Goal: Task Accomplishment & Management: Manage account settings

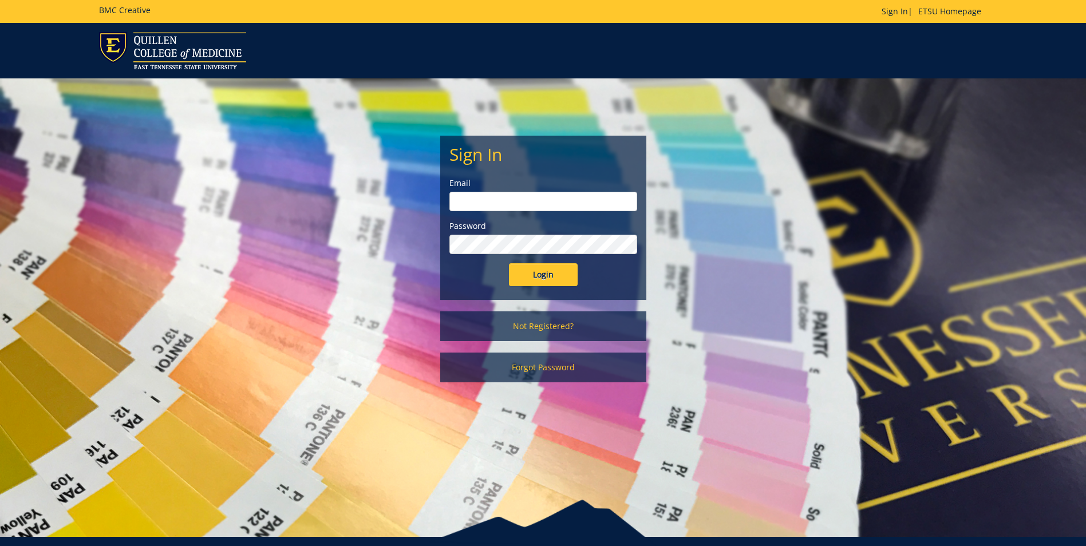
type input "[EMAIL_ADDRESS][DOMAIN_NAME]"
click at [553, 272] on input "Login" at bounding box center [543, 274] width 69 height 23
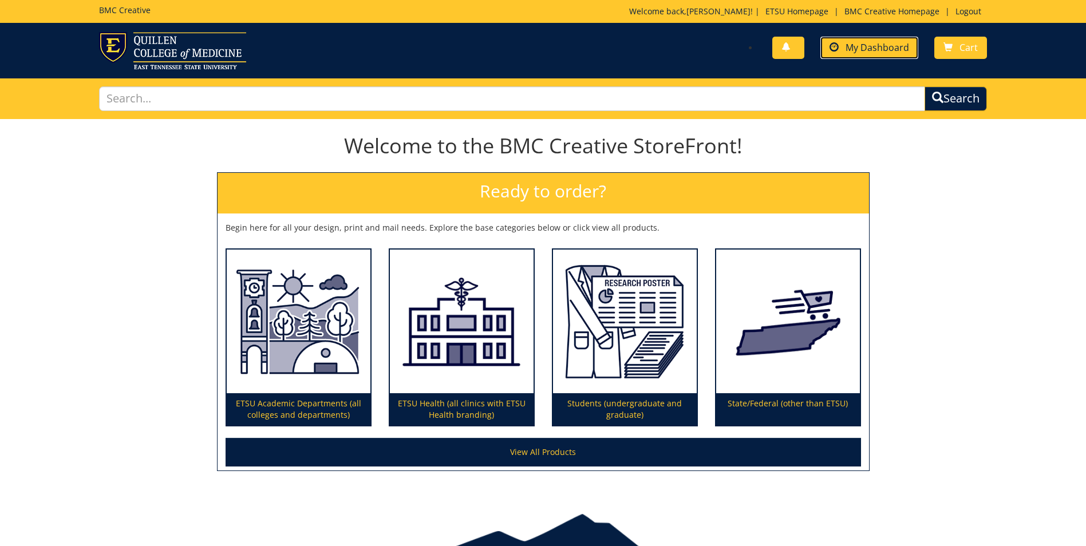
click at [860, 43] on span "My Dashboard" at bounding box center [877, 47] width 64 height 13
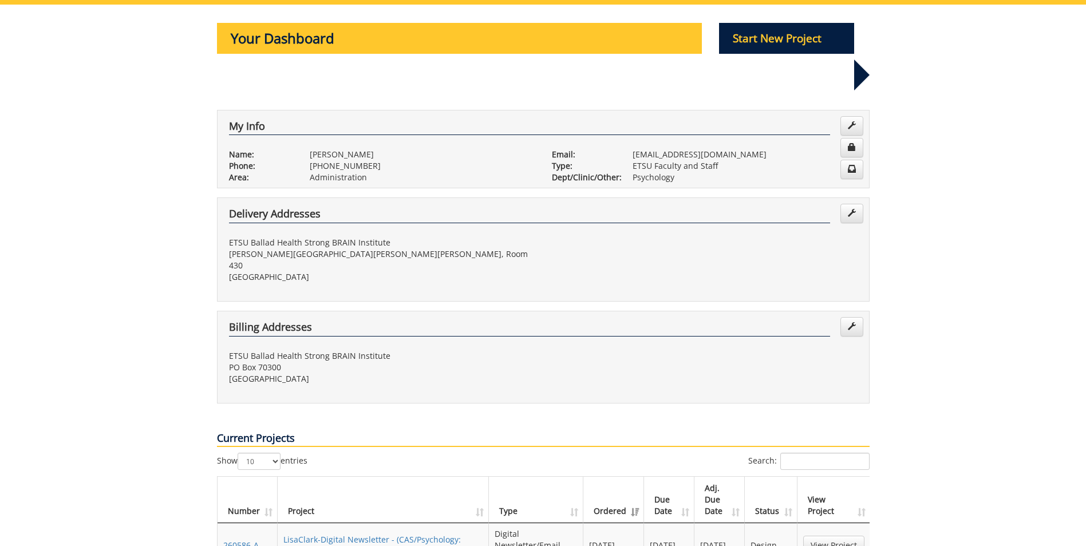
scroll to position [172, 0]
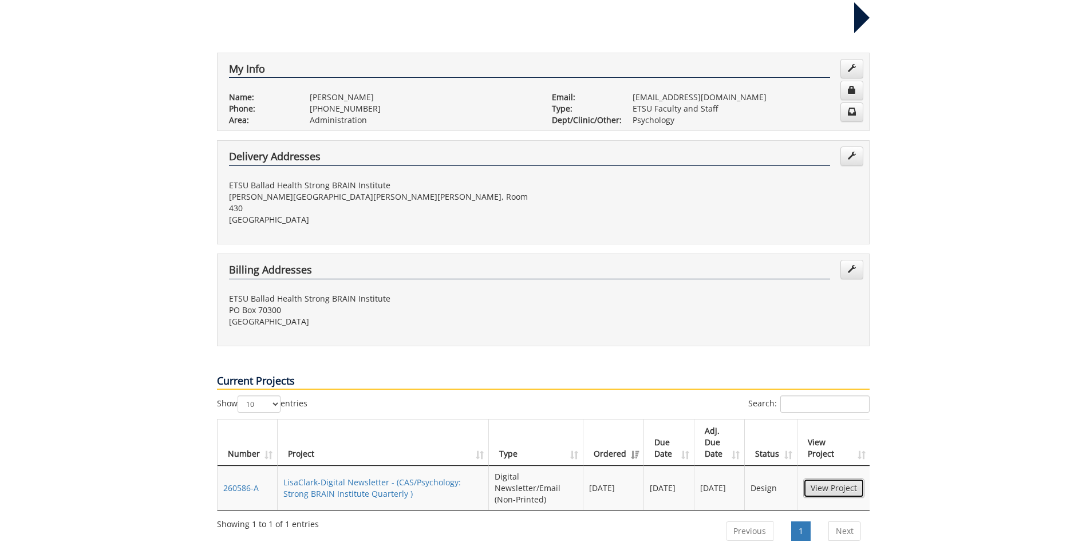
click at [843, 478] on link "View Project" at bounding box center [833, 487] width 61 height 19
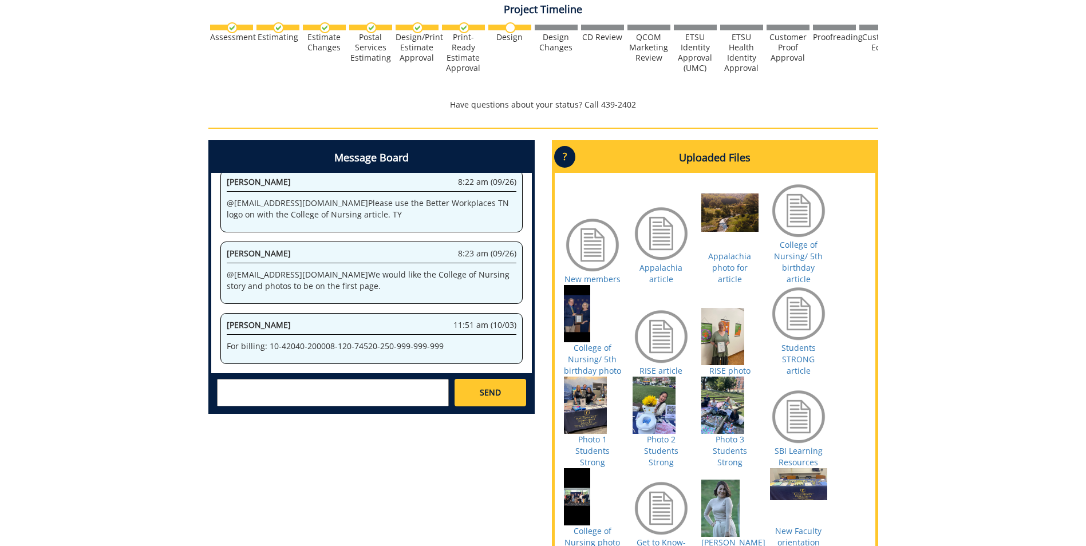
scroll to position [229, 0]
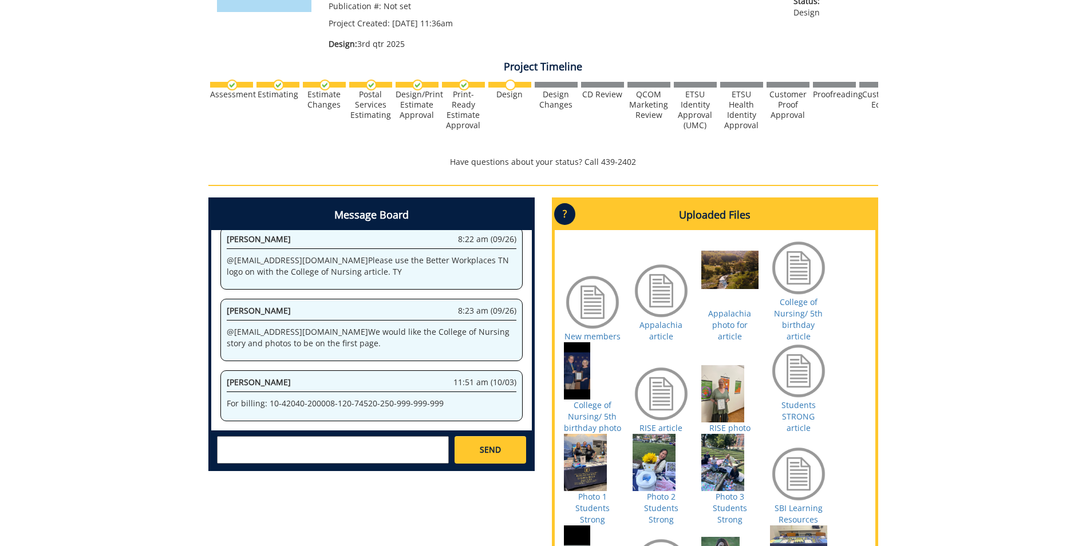
click at [663, 387] on div at bounding box center [660, 393] width 57 height 57
click at [662, 422] on link "RISE article" at bounding box center [660, 427] width 43 height 11
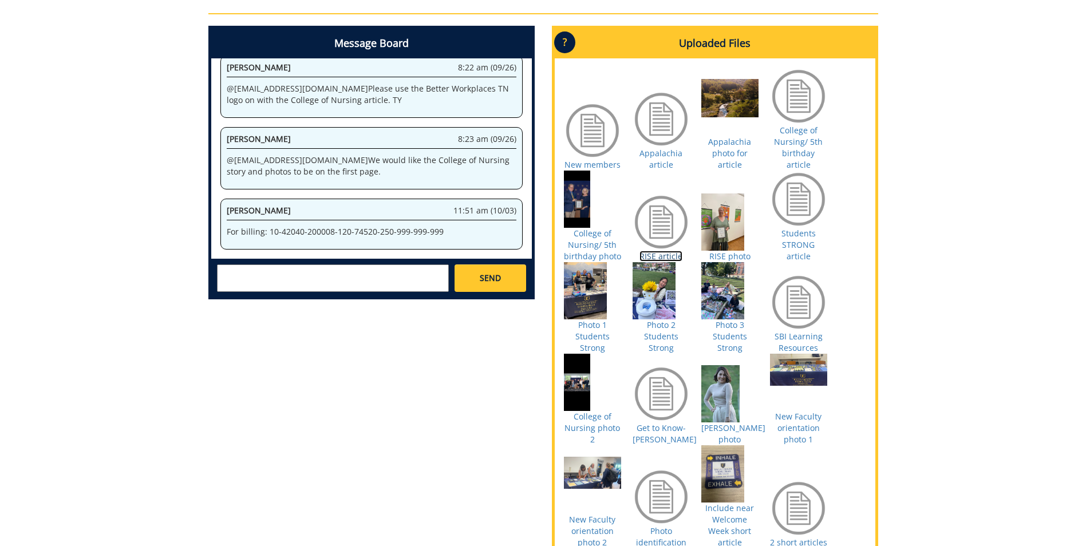
scroll to position [630, 0]
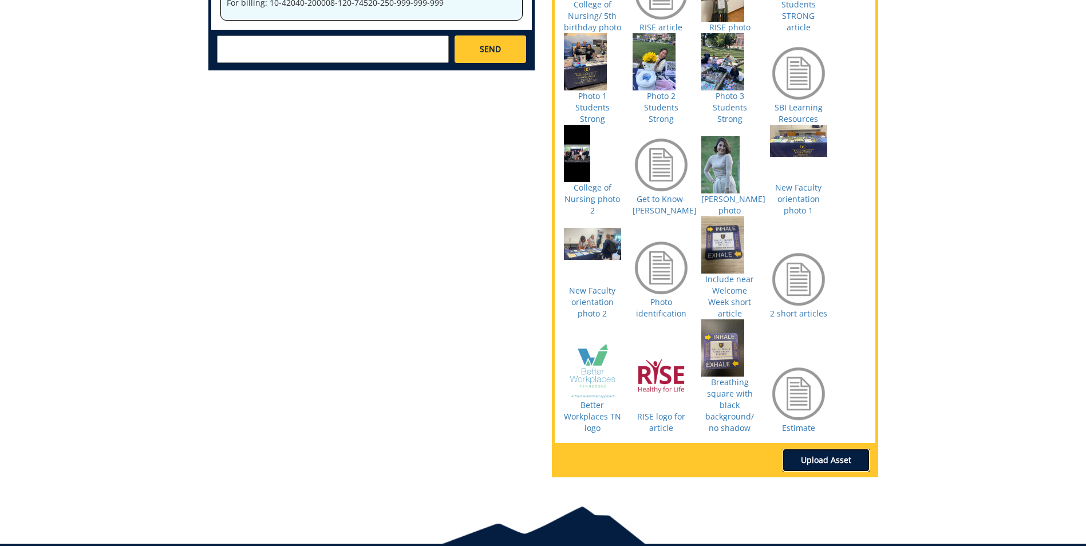
click at [828, 449] on link "Upload Asset" at bounding box center [825, 460] width 87 height 23
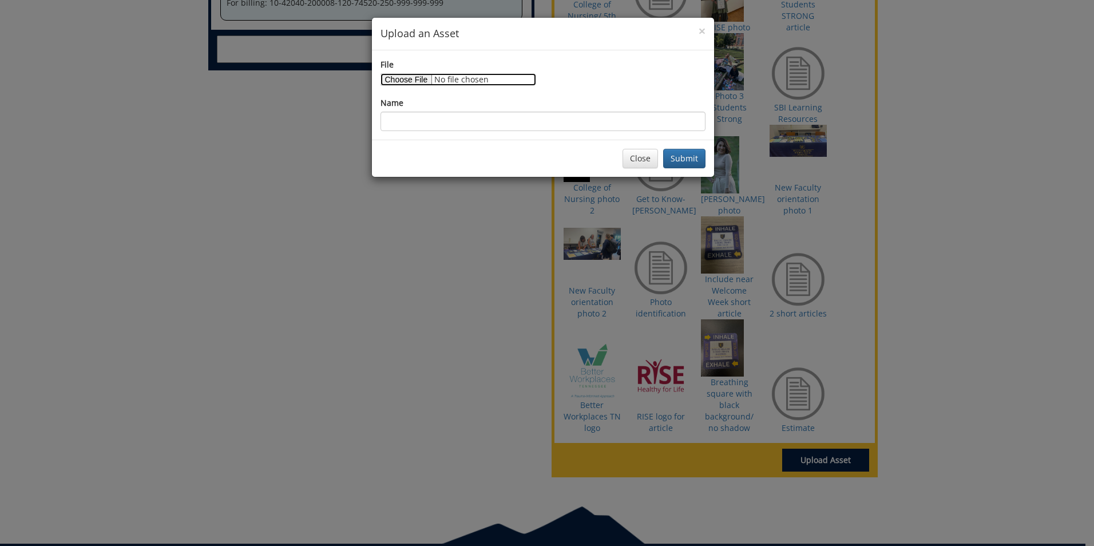
click at [405, 75] on input "File" at bounding box center [459, 79] width 156 height 13
type input "C:\fakepath\RISE revised article.docx"
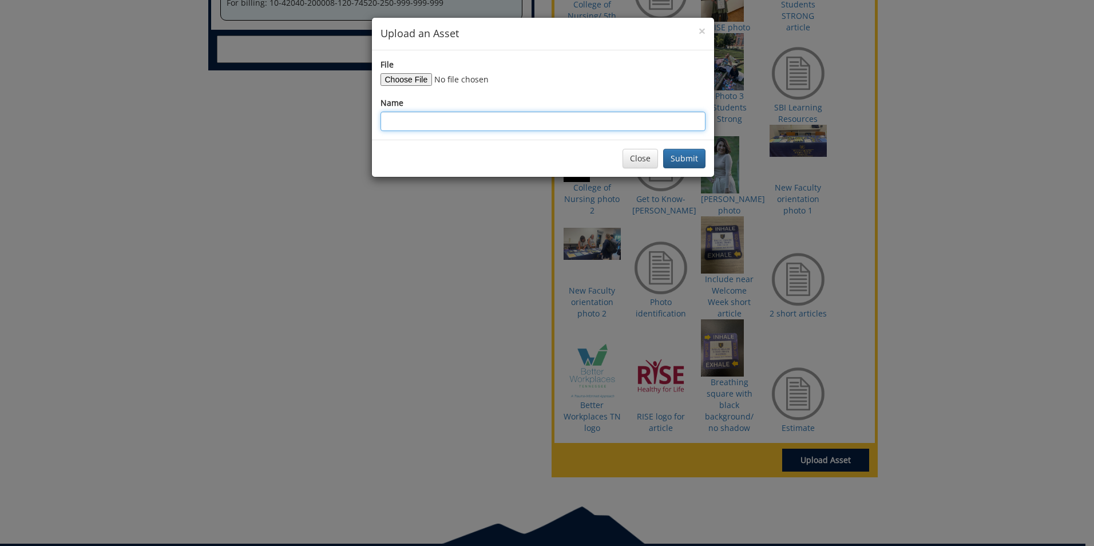
click at [393, 122] on input "Name" at bounding box center [543, 121] width 325 height 19
type input "REVISED RISE article- use this one please"
click at [693, 156] on button "Submit" at bounding box center [684, 158] width 42 height 19
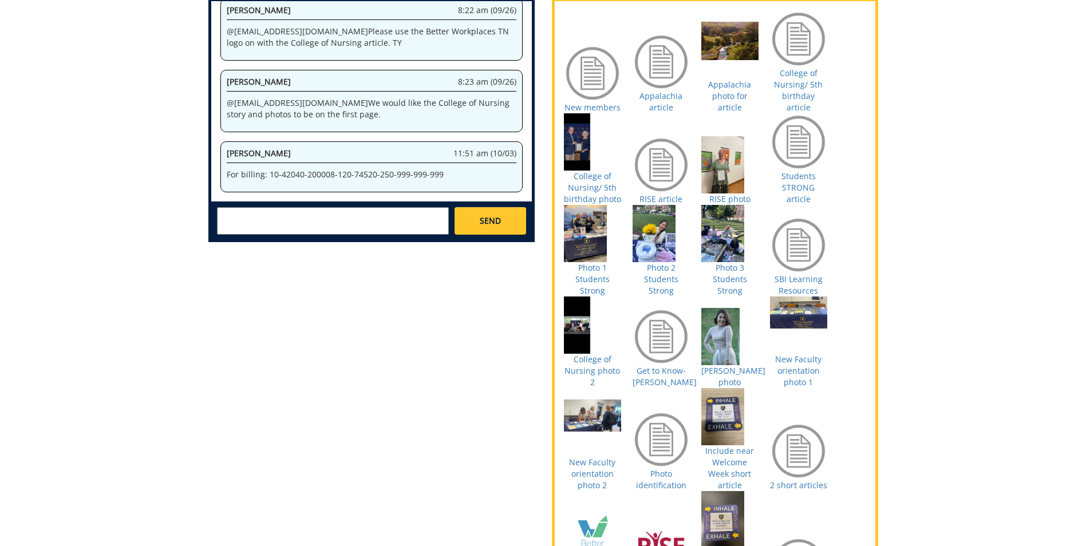
scroll to position [343, 0]
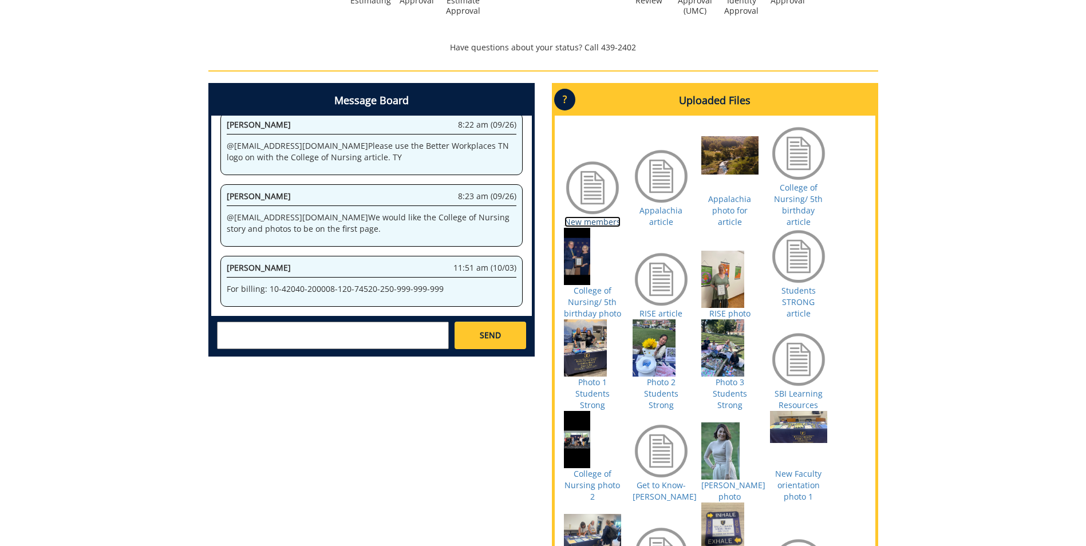
click at [598, 216] on link "New members" at bounding box center [592, 221] width 56 height 11
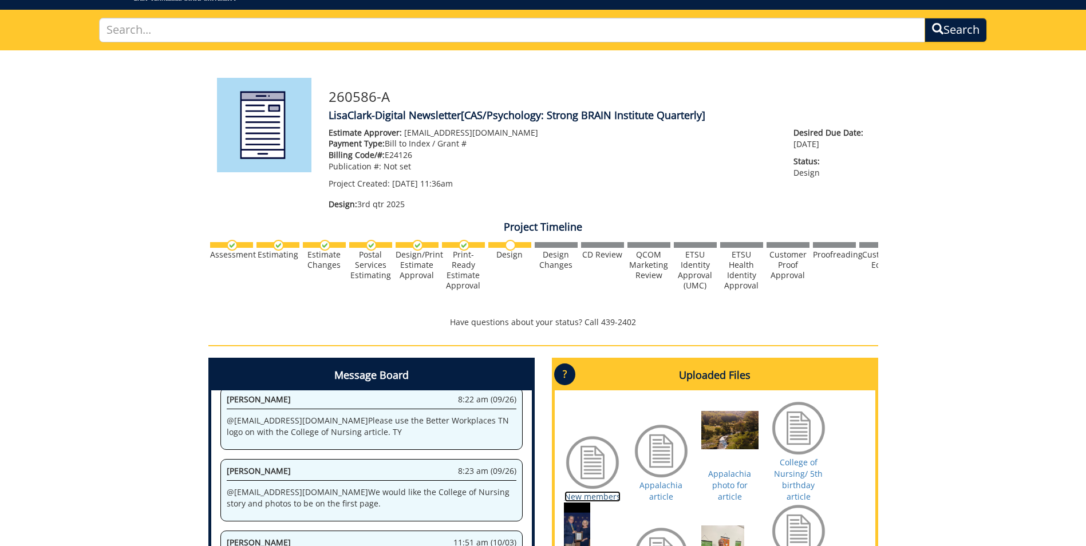
scroll to position [183, 0]
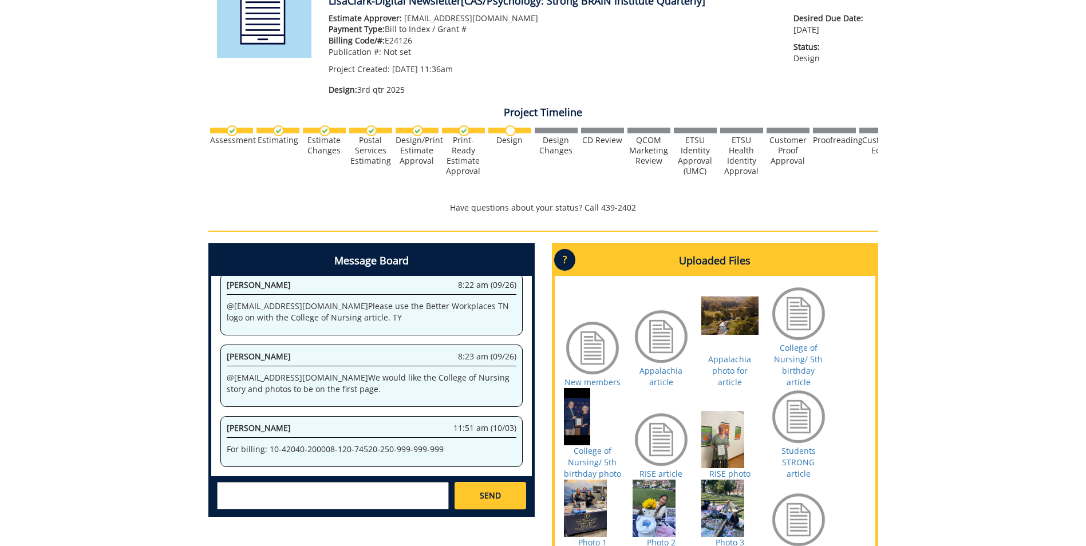
click at [220, 494] on textarea at bounding box center [333, 495] width 232 height 27
click at [274, 509] on strong "[PERSON_NAME]" at bounding box center [264, 505] width 64 height 11
click at [305, 489] on textarea "@[EMAIL_ADDRESS][DOMAIN_NAME]" at bounding box center [333, 495] width 232 height 27
type textarea "@[EMAIL_ADDRESS][DOMAIN_NAME] I wasn't satisfied with the RISE article, so I ha…"
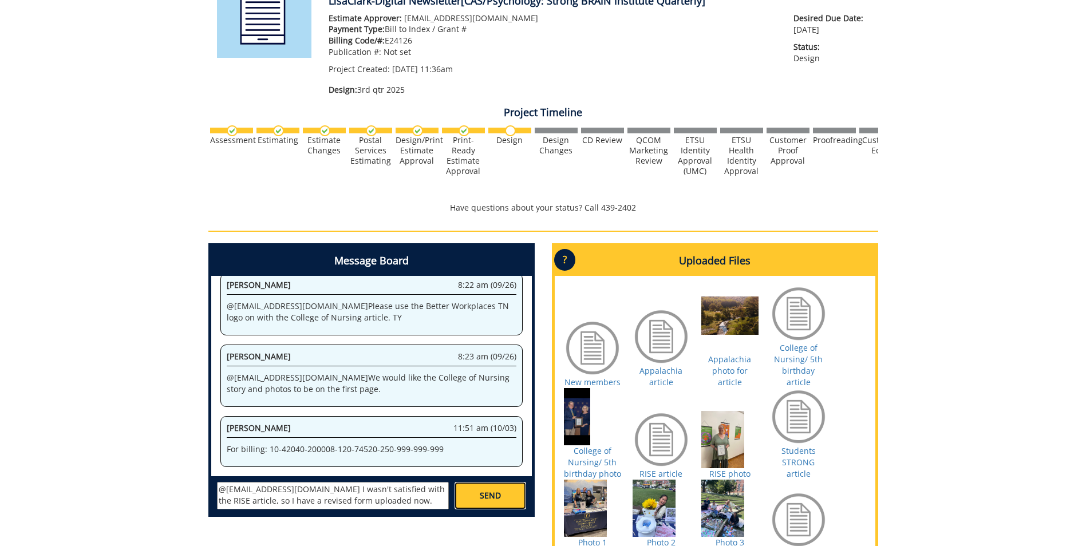
click at [501, 496] on link "SEND" at bounding box center [489, 495] width 71 height 27
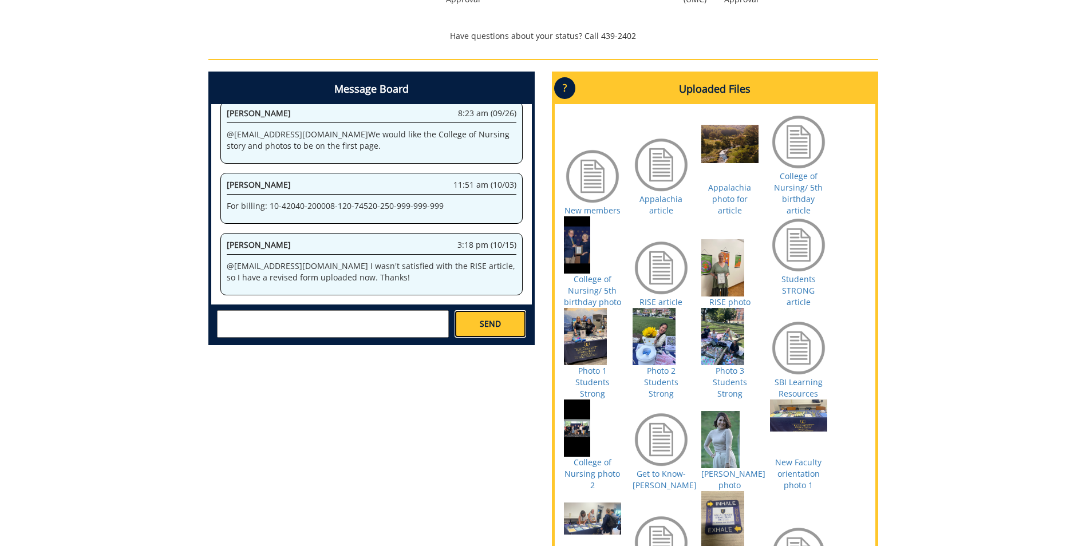
scroll to position [951, 0]
click at [666, 470] on link "Get to Know- [PERSON_NAME]" at bounding box center [664, 479] width 64 height 22
